Goal: Information Seeking & Learning: Learn about a topic

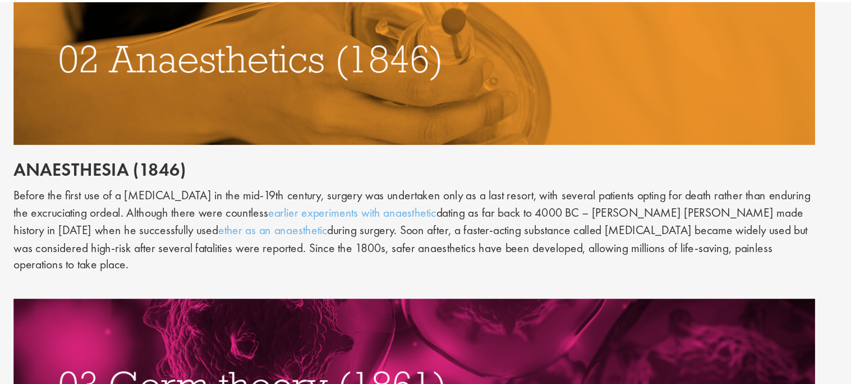
scroll to position [860, 0]
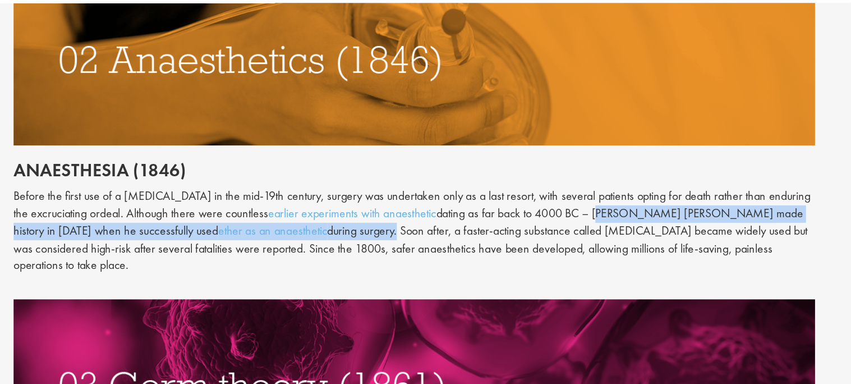
drag, startPoint x: 661, startPoint y: 188, endPoint x: 454, endPoint y: 206, distance: 208.3
click at [454, 206] on p "Before the first use of a [MEDICAL_DATA] in the mid-19th century, surgery was u…" at bounding box center [527, 205] width 593 height 64
copy p "[PERSON_NAME] [PERSON_NAME] made history in [DATE] when he successfully used et…"
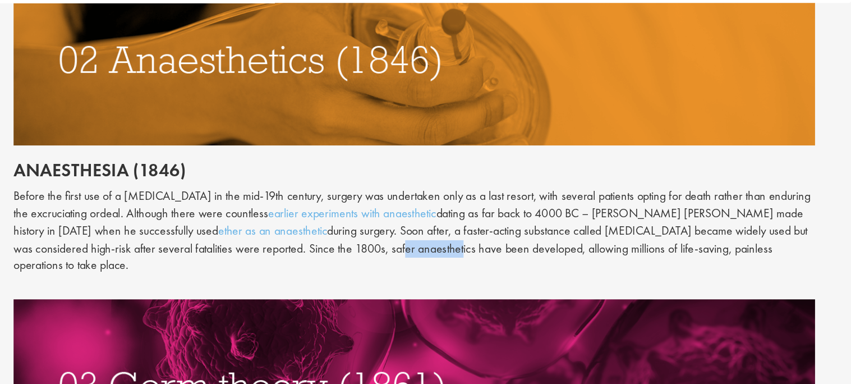
drag, startPoint x: 439, startPoint y: 220, endPoint x: 482, endPoint y: 222, distance: 42.7
click at [482, 222] on p "Before the first use of a [MEDICAL_DATA] in the mid-19th century, surgery was u…" at bounding box center [527, 205] width 593 height 64
copy p "anaesthetics"
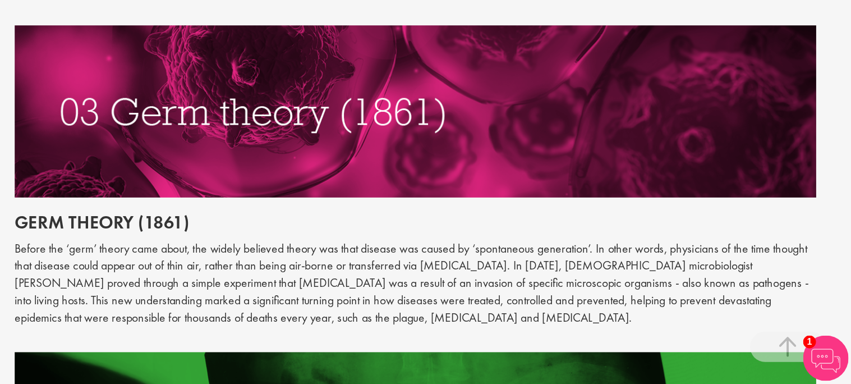
scroll to position [1000, 0]
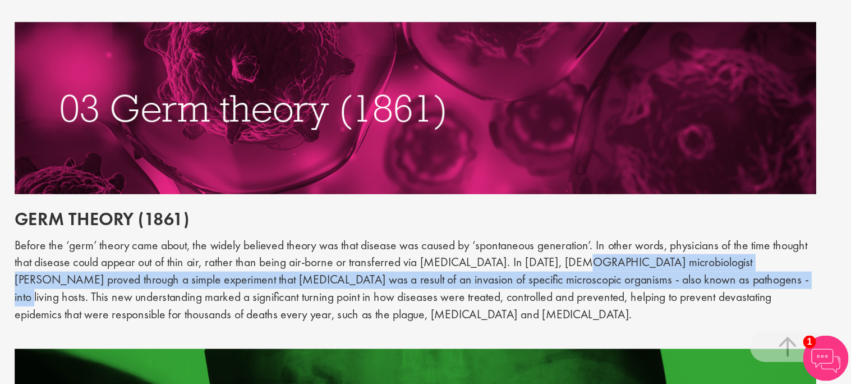
drag, startPoint x: 631, startPoint y: 283, endPoint x: 708, endPoint y: 298, distance: 78.3
click at [708, 298] on p "Before the ‘germ’ theory came about, the widely believed theory was that diseas…" at bounding box center [527, 307] width 593 height 64
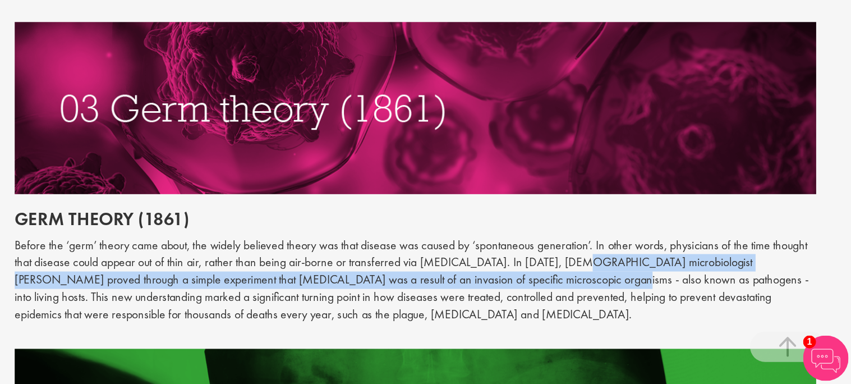
drag, startPoint x: 631, startPoint y: 282, endPoint x: 581, endPoint y: 292, distance: 51.0
click at [581, 292] on p "Before the ‘germ’ theory came about, the widely believed theory was that diseas…" at bounding box center [527, 307] width 593 height 64
copy p "[DEMOGRAPHIC_DATA] microbiologist [PERSON_NAME] proved through a simple experim…"
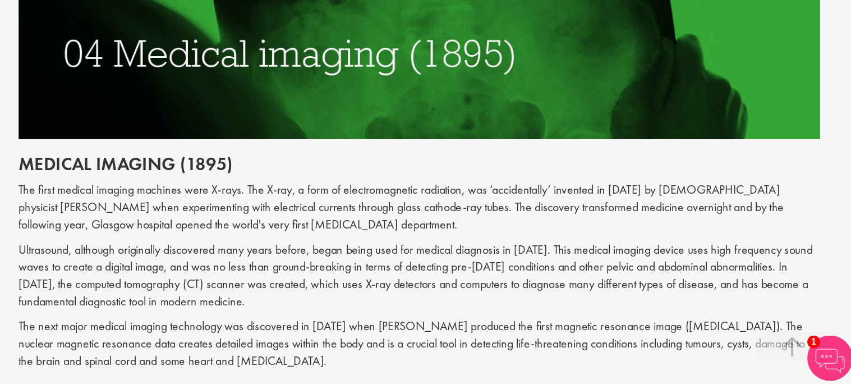
scroll to position [1283, 0]
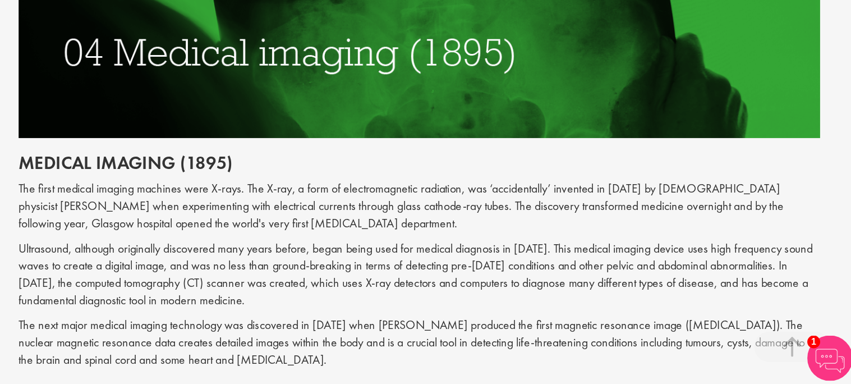
drag, startPoint x: 581, startPoint y: 225, endPoint x: 603, endPoint y: 227, distance: 22.5
click at [603, 233] on p "The first medical imaging machines were X-rays. The X-ray, a form of electromag…" at bounding box center [527, 252] width 593 height 39
drag, startPoint x: 579, startPoint y: 227, endPoint x: 622, endPoint y: 228, distance: 42.6
click at [622, 233] on p "The first medical imaging machines were X-rays. The X-ray, a form of electromag…" at bounding box center [527, 252] width 593 height 39
copy p "accidentally"
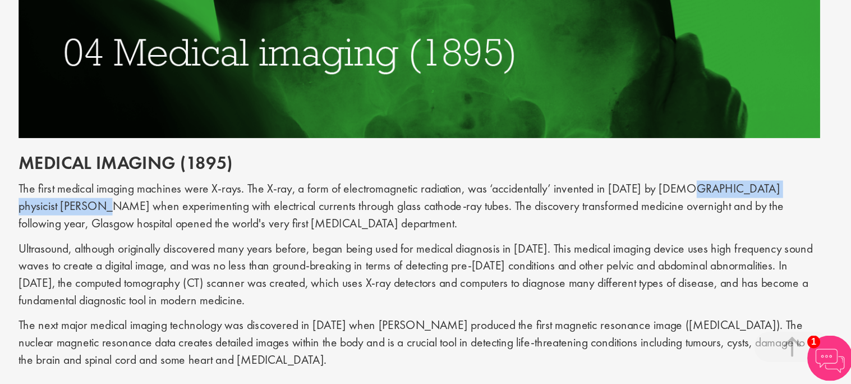
drag, startPoint x: 727, startPoint y: 225, endPoint x: 288, endPoint y: 241, distance: 439.5
click at [288, 241] on p "The first medical imaging machines were X-rays. The X-ray, a form of electromag…" at bounding box center [527, 252] width 593 height 39
copy p "physicist [PERSON_NAME]"
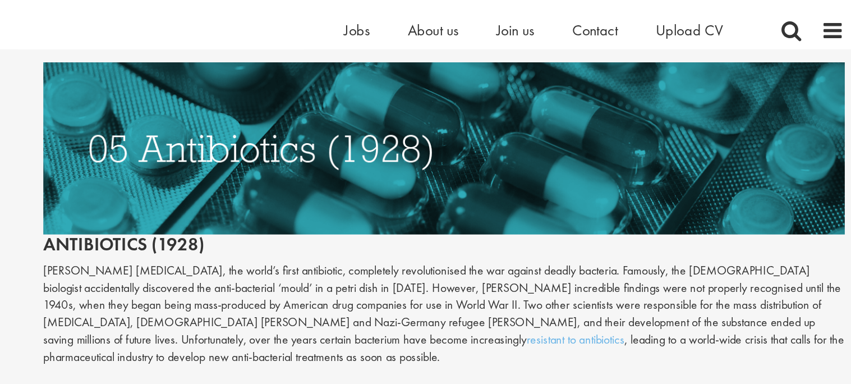
scroll to position [1637, 0]
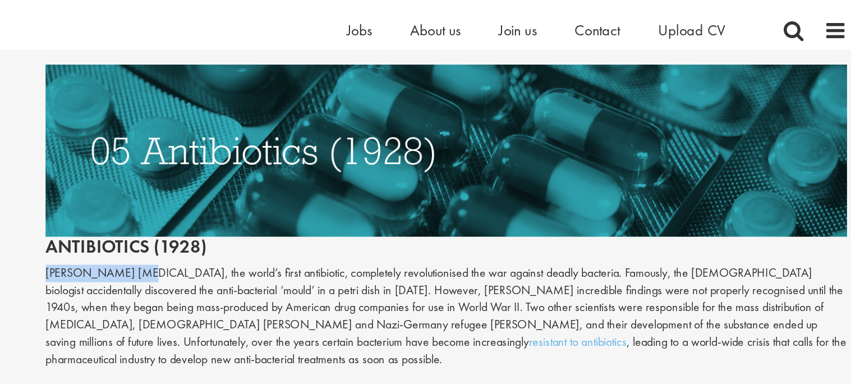
drag, startPoint x: 232, startPoint y: 188, endPoint x: 296, endPoint y: 188, distance: 63.9
click at [296, 196] on p "[PERSON_NAME] [MEDICAL_DATA], the world’s first antibiotic, completely revoluti…" at bounding box center [527, 234] width 593 height 77
copy p "[PERSON_NAME]"
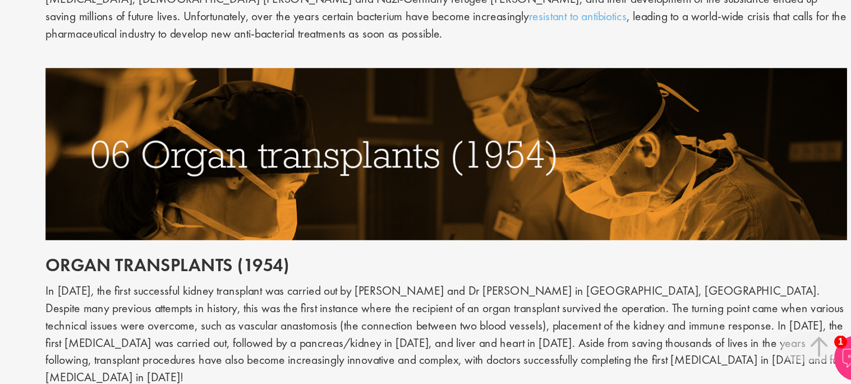
scroll to position [1793, 0]
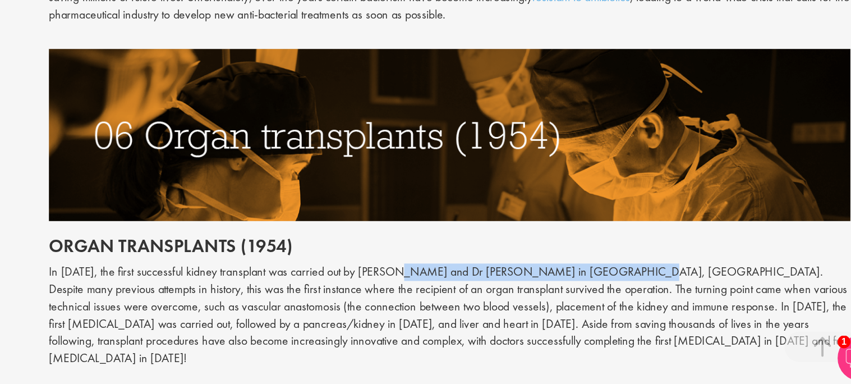
drag, startPoint x: 492, startPoint y: 287, endPoint x: 657, endPoint y: 287, distance: 165.5
click at [657, 294] on p "In [DATE], the first successful kidney transplant was carried out by [PERSON_NA…" at bounding box center [527, 332] width 593 height 77
copy p "[PERSON_NAME] and Dr [PERSON_NAME] in [GEOGRAPHIC_DATA]"
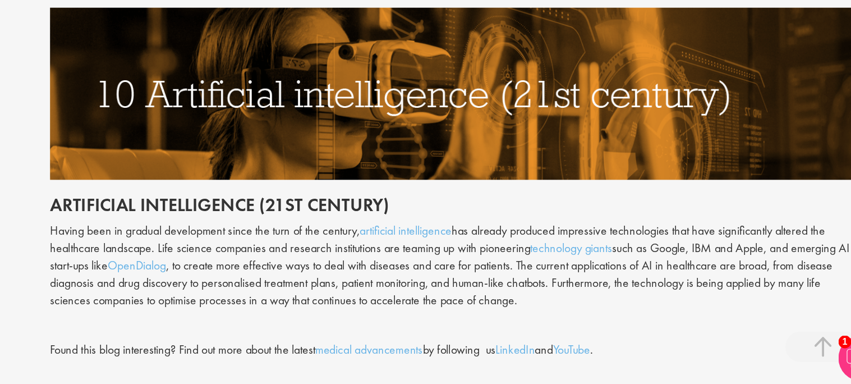
scroll to position [2828, 0]
